Goal: Task Accomplishment & Management: Complete application form

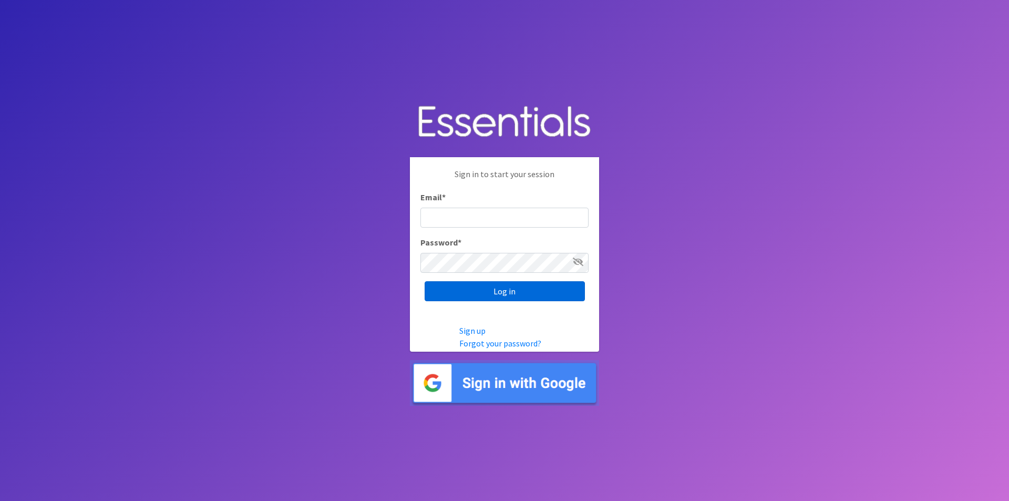
type input "[EMAIL_ADDRESS][DOMAIN_NAME]"
click at [496, 299] on input "Log in" at bounding box center [505, 291] width 160 height 20
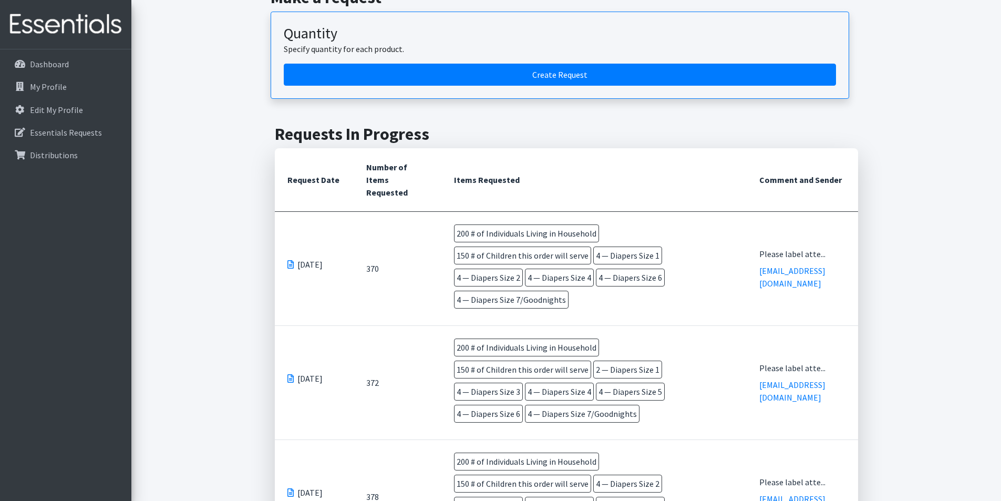
scroll to position [368, 0]
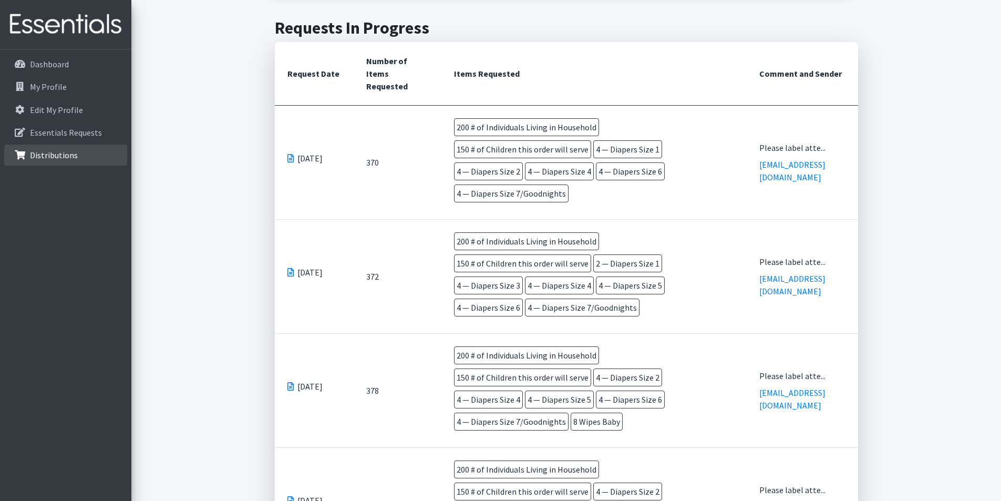
click at [25, 149] on link "Distributions" at bounding box center [65, 155] width 123 height 21
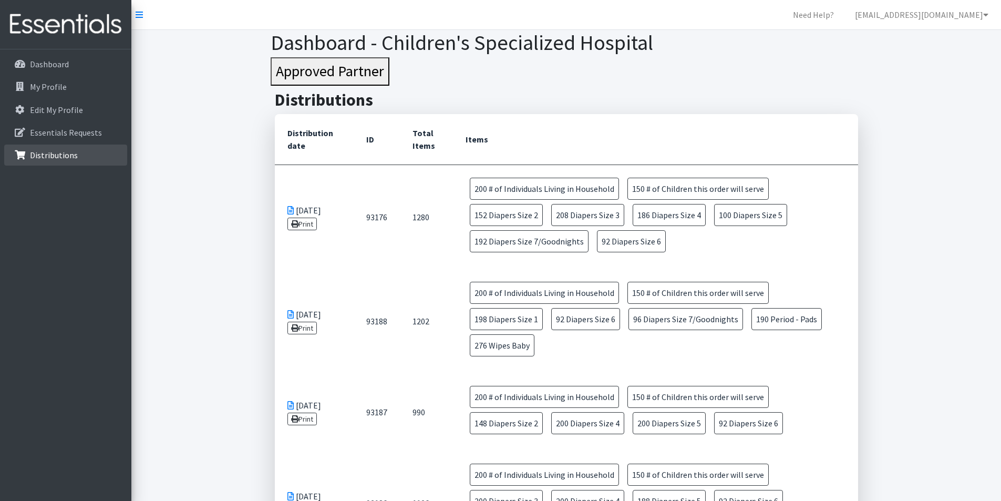
click at [78, 158] on link "Distributions" at bounding box center [65, 155] width 123 height 21
click at [313, 224] on link "Print" at bounding box center [302, 224] width 30 height 13
click at [59, 68] on p "Dashboard" at bounding box center [49, 64] width 39 height 11
click at [73, 128] on p "Essentials Requests" at bounding box center [66, 132] width 72 height 11
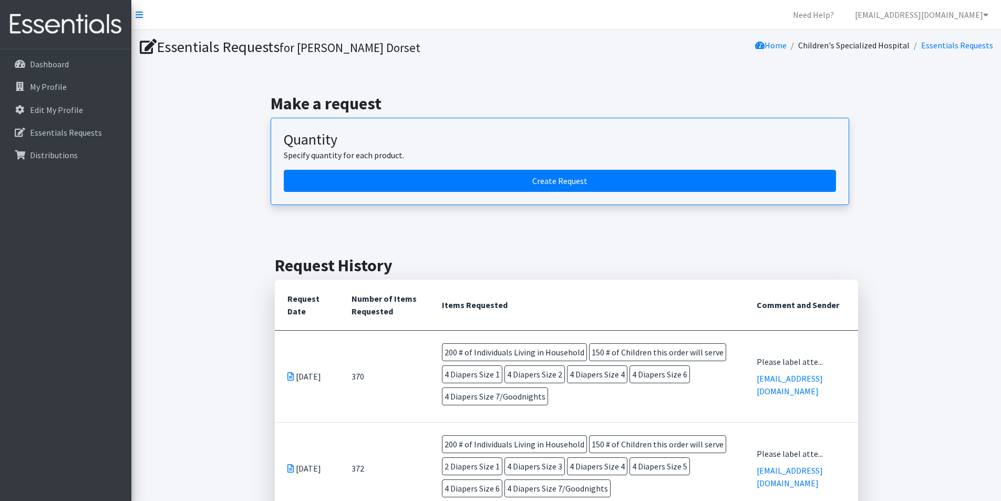
click at [52, 229] on div "Dashboard My Profile Edit My Profile Essentials Requests Distributions" at bounding box center [65, 284] width 131 height 471
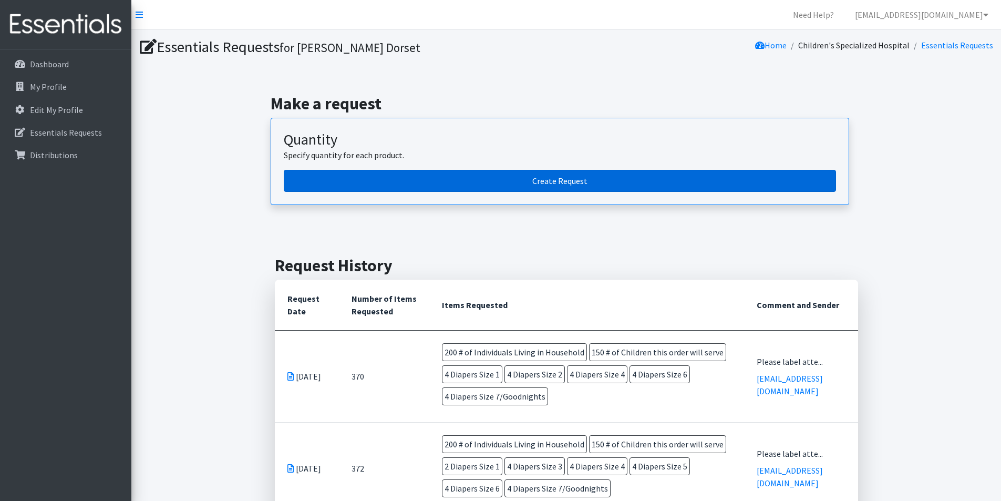
click at [463, 185] on link "Create Request" at bounding box center [560, 181] width 552 height 22
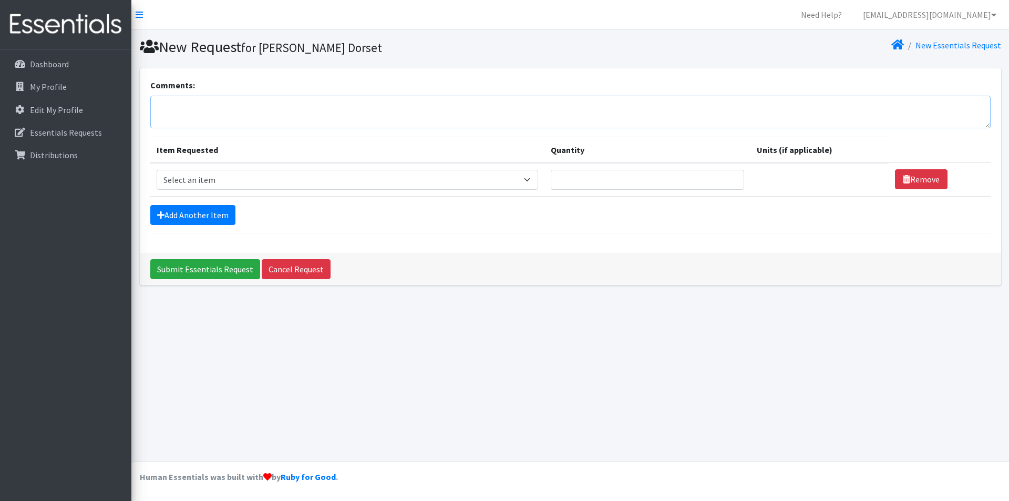
click at [275, 96] on textarea "Comments:" at bounding box center [570, 112] width 840 height 33
type textarea "Please label attention to Therapy Aides / Union 3rd Floor. Requesting one box e…"
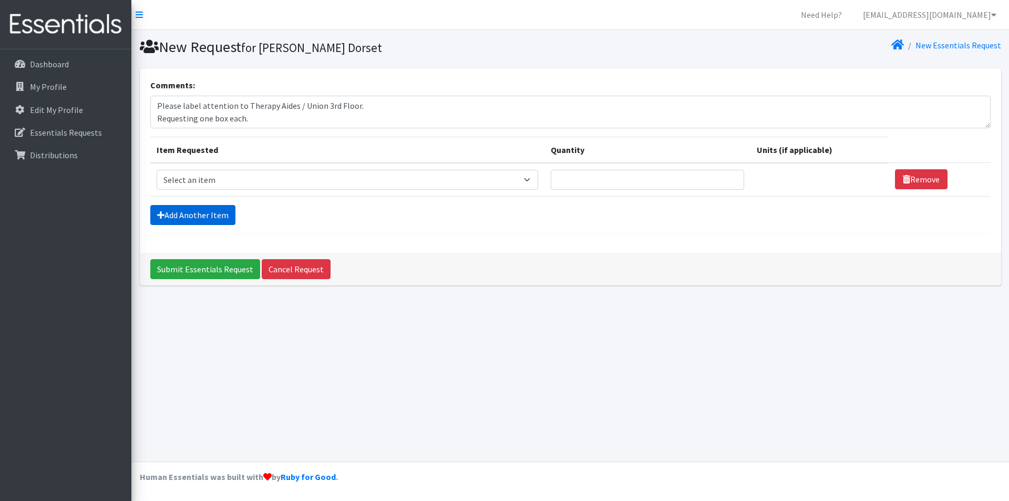
click at [212, 214] on link "Add Another Item" at bounding box center [192, 215] width 85 height 20
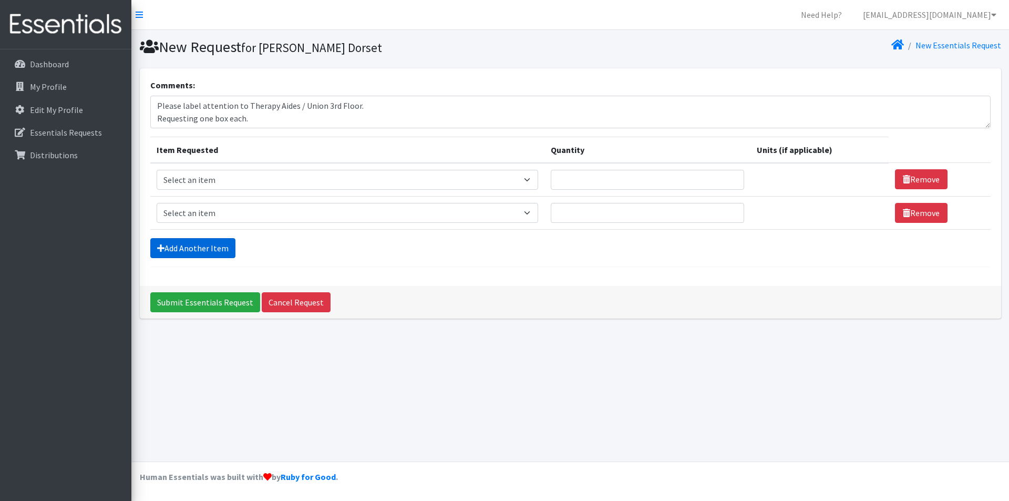
click at [200, 246] on link "Add Another Item" at bounding box center [192, 248] width 85 height 20
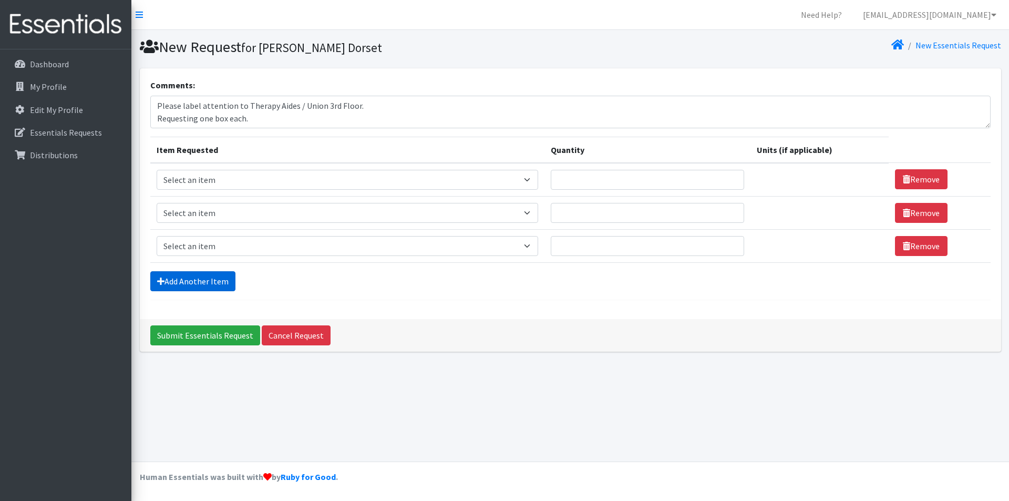
click at [215, 281] on link "Add Another Item" at bounding box center [192, 281] width 85 height 20
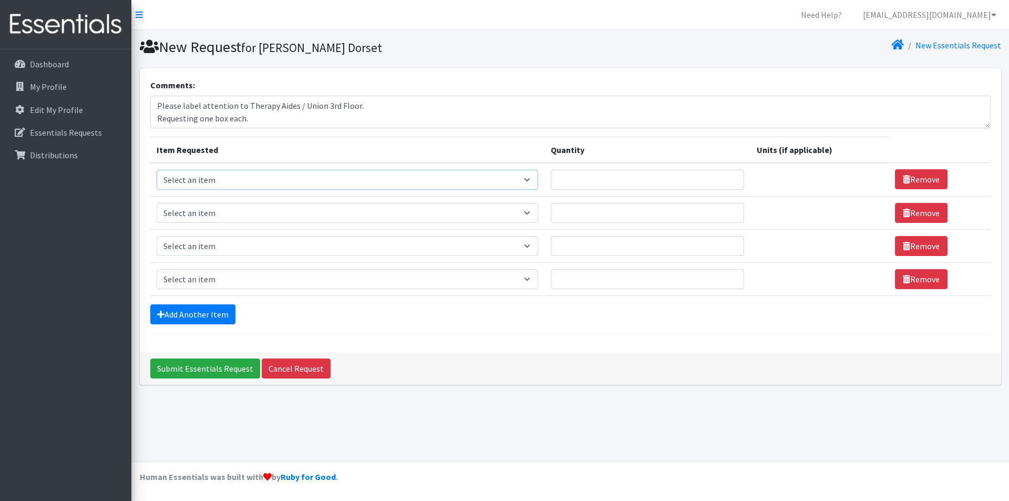
drag, startPoint x: 254, startPoint y: 177, endPoint x: 269, endPoint y: 181, distance: 15.0
click at [254, 177] on select "Select an item # of Children this order will serve # of Individuals Living in H…" at bounding box center [348, 180] width 382 height 20
select select "6076"
click at [157, 170] on select "Select an item # of Children this order will serve # of Individuals Living in H…" at bounding box center [348, 180] width 382 height 20
drag, startPoint x: 220, startPoint y: 219, endPoint x: 231, endPoint y: 221, distance: 11.1
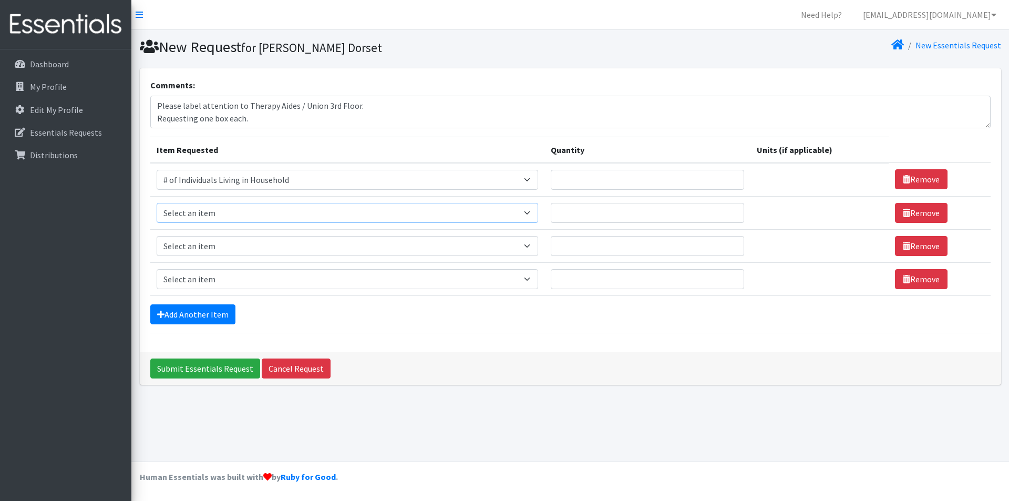
click at [220, 219] on select "Select an item # of Children this order will serve # of Individuals Living in H…" at bounding box center [348, 213] width 382 height 20
select select "13431"
click at [157, 203] on select "Select an item # of Children this order will serve # of Individuals Living in H…" at bounding box center [348, 213] width 382 height 20
drag, startPoint x: 230, startPoint y: 241, endPoint x: 241, endPoint y: 251, distance: 14.5
click at [230, 241] on select "Select an item # of Children this order will serve # of Individuals Living in H…" at bounding box center [348, 246] width 382 height 20
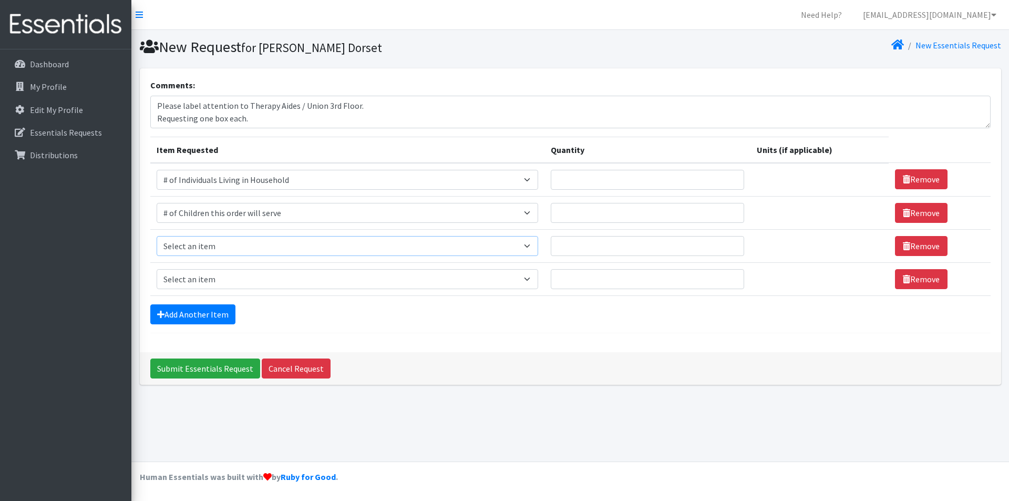
select select "1969"
click at [157, 236] on select "Select an item # of Children this order will serve # of Individuals Living in H…" at bounding box center [348, 246] width 382 height 20
drag, startPoint x: 212, startPoint y: 275, endPoint x: 217, endPoint y: 270, distance: 7.1
click at [212, 275] on select "Select an item # of Children this order will serve # of Individuals Living in H…" at bounding box center [345, 279] width 376 height 20
select select "1929"
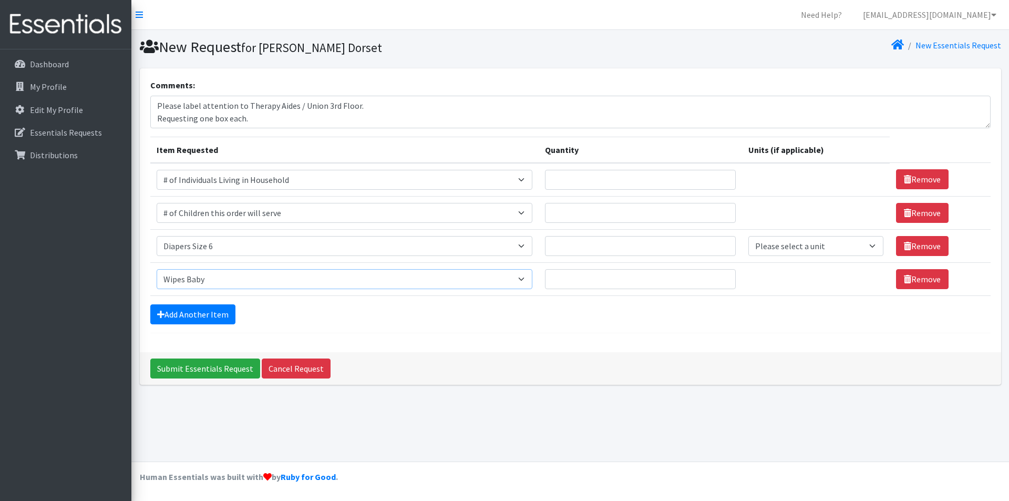
click at [157, 269] on select "Select an item # of Children this order will serve # of Individuals Living in H…" at bounding box center [345, 279] width 376 height 20
click at [591, 246] on input "Quantity" at bounding box center [640, 246] width 191 height 20
type input "4"
click at [649, 281] on input "Quantity" at bounding box center [640, 279] width 191 height 20
type input "8"
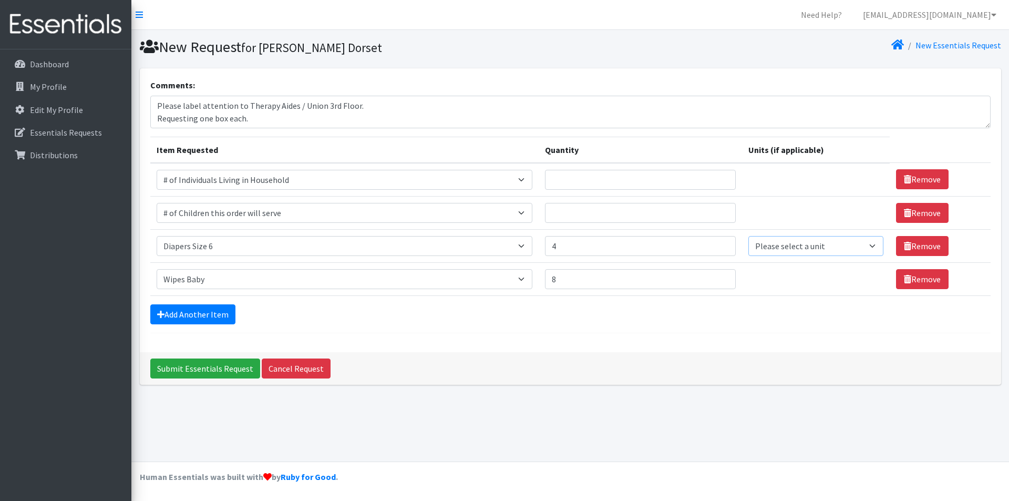
drag, startPoint x: 829, startPoint y: 246, endPoint x: 828, endPoint y: 252, distance: 5.4
click at [829, 246] on select "Please select a unit units Packs" at bounding box center [816, 246] width 136 height 20
select select
click at [748, 236] on select "Please select a unit units Packs" at bounding box center [816, 246] width 136 height 20
click at [800, 315] on div "Add Another Item" at bounding box center [570, 314] width 840 height 20
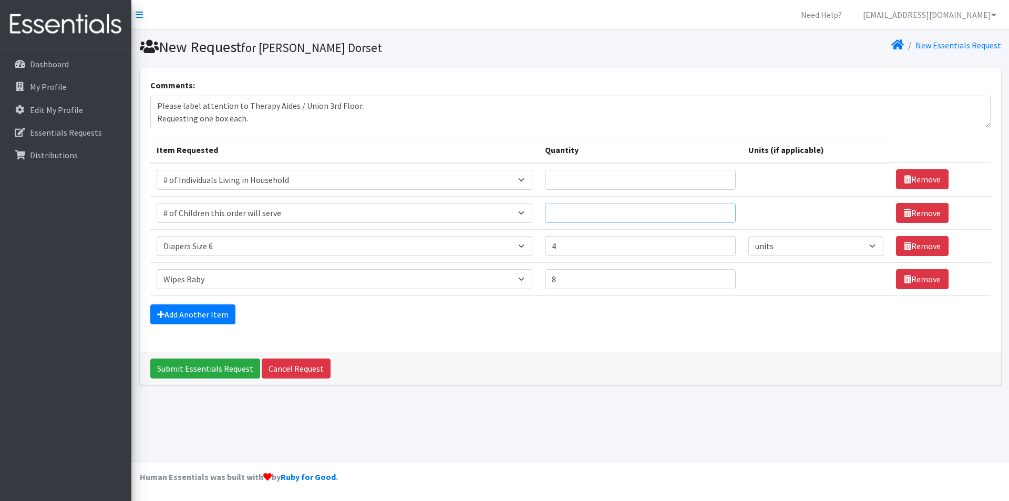
click at [572, 205] on input "Quantity" at bounding box center [640, 213] width 191 height 20
type input "150"
click at [655, 177] on input "Quantity" at bounding box center [640, 180] width 191 height 20
type input "200"
click at [636, 150] on th "Quantity" at bounding box center [640, 150] width 203 height 26
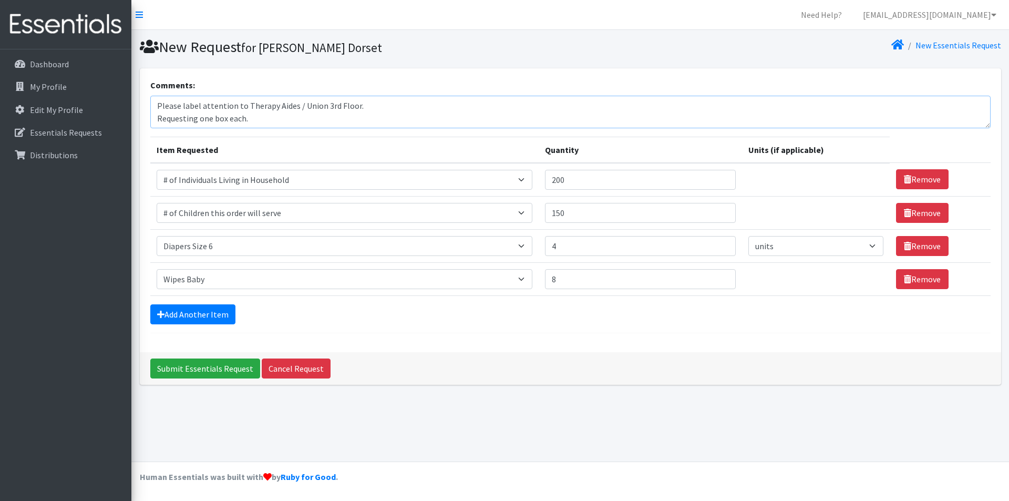
click at [243, 106] on textarea "Please label attention to Therapy Aides / Union 3rd Floor. Requesting one box e…" at bounding box center [570, 112] width 840 height 33
type textarea "Please label attention to Isaiah Parker ; Therapy Aides / Union 3rd Floor. Requ…"
click at [360, 429] on div "New Request for Kendra Dorset New Essentials Request Comments: Please label att…" at bounding box center [570, 245] width 878 height 431
click at [210, 372] on input "Submit Essentials Request" at bounding box center [205, 368] width 110 height 20
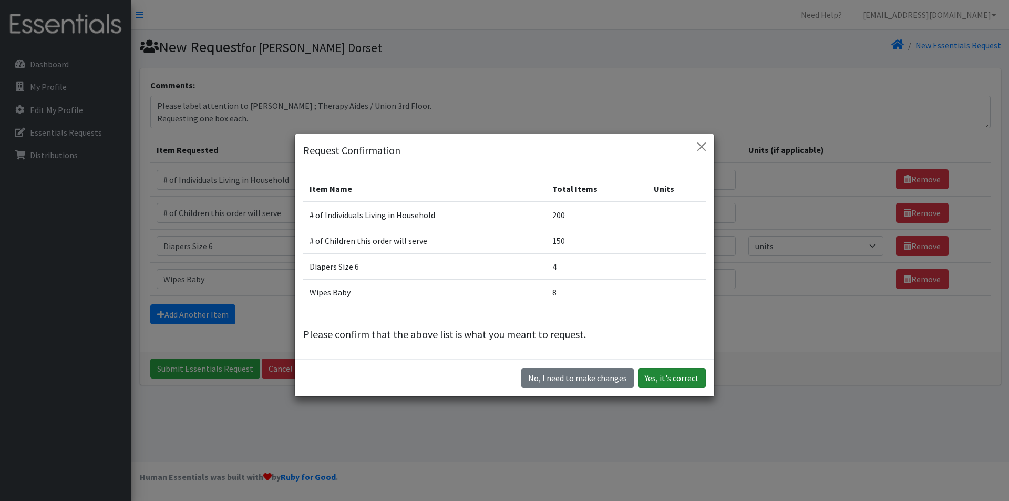
click at [655, 384] on button "Yes, it's correct" at bounding box center [672, 378] width 68 height 20
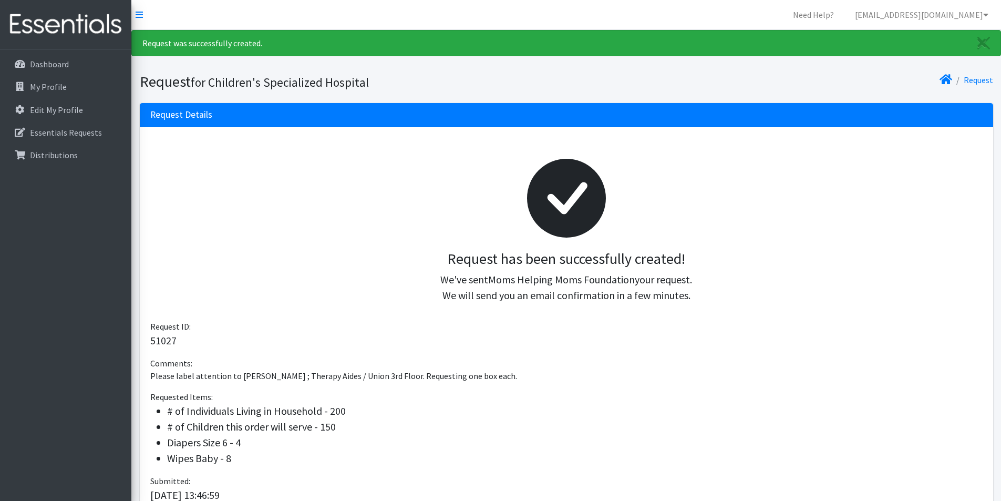
click at [107, 307] on div "Dashboard My Profile Edit My Profile Essentials Requests Distributions" at bounding box center [65, 284] width 131 height 471
click at [90, 313] on div "Dashboard My Profile Edit My Profile Essentials Requests Distributions" at bounding box center [65, 284] width 131 height 471
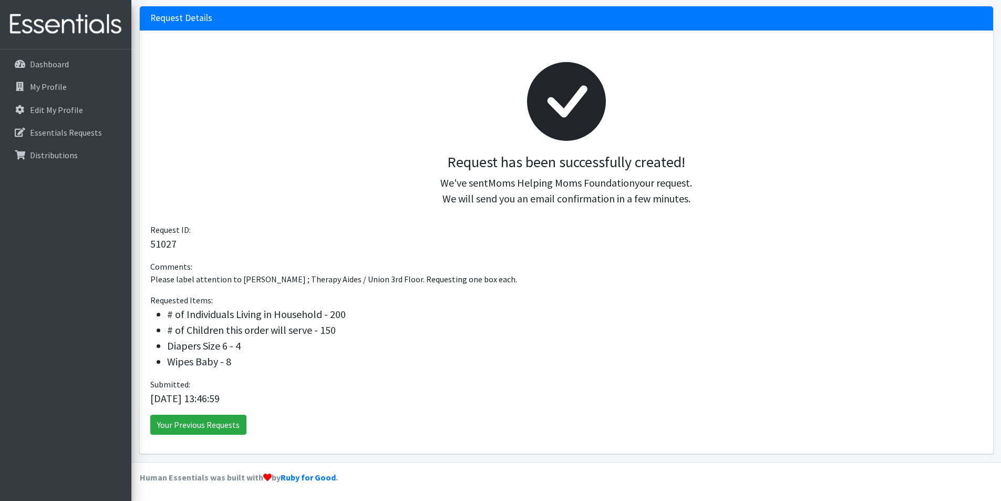
scroll to position [97, 0]
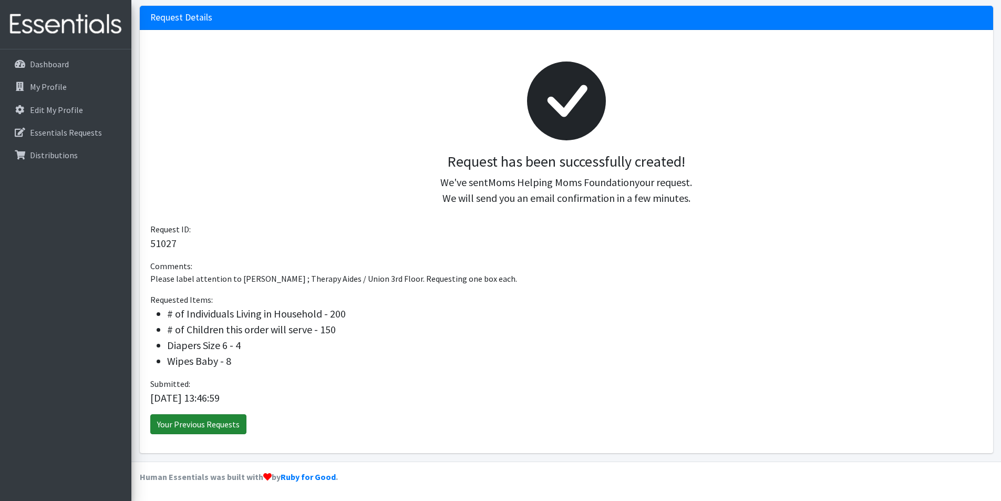
click at [229, 420] on link "Your Previous Requests" at bounding box center [198, 424] width 96 height 20
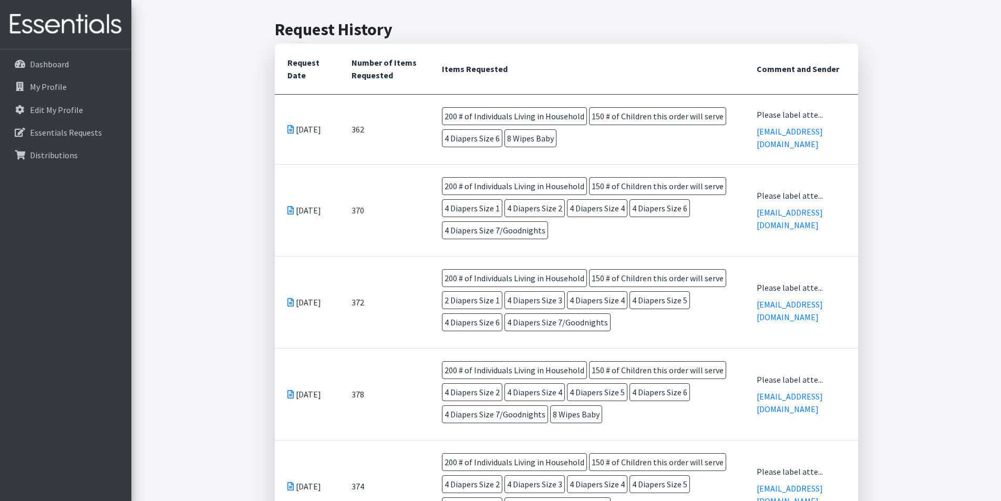
scroll to position [210, 0]
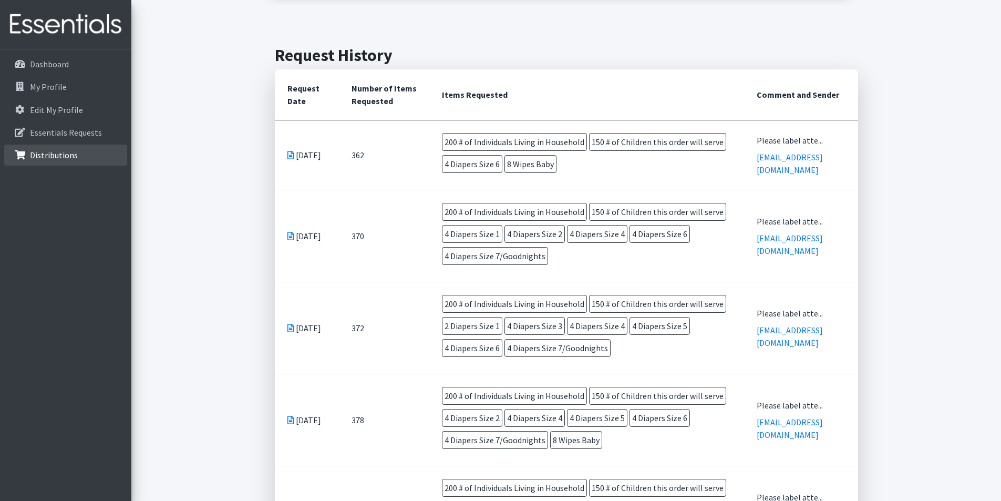
click at [48, 161] on link "Distributions" at bounding box center [65, 155] width 123 height 21
